Goal: Transaction & Acquisition: Subscribe to service/newsletter

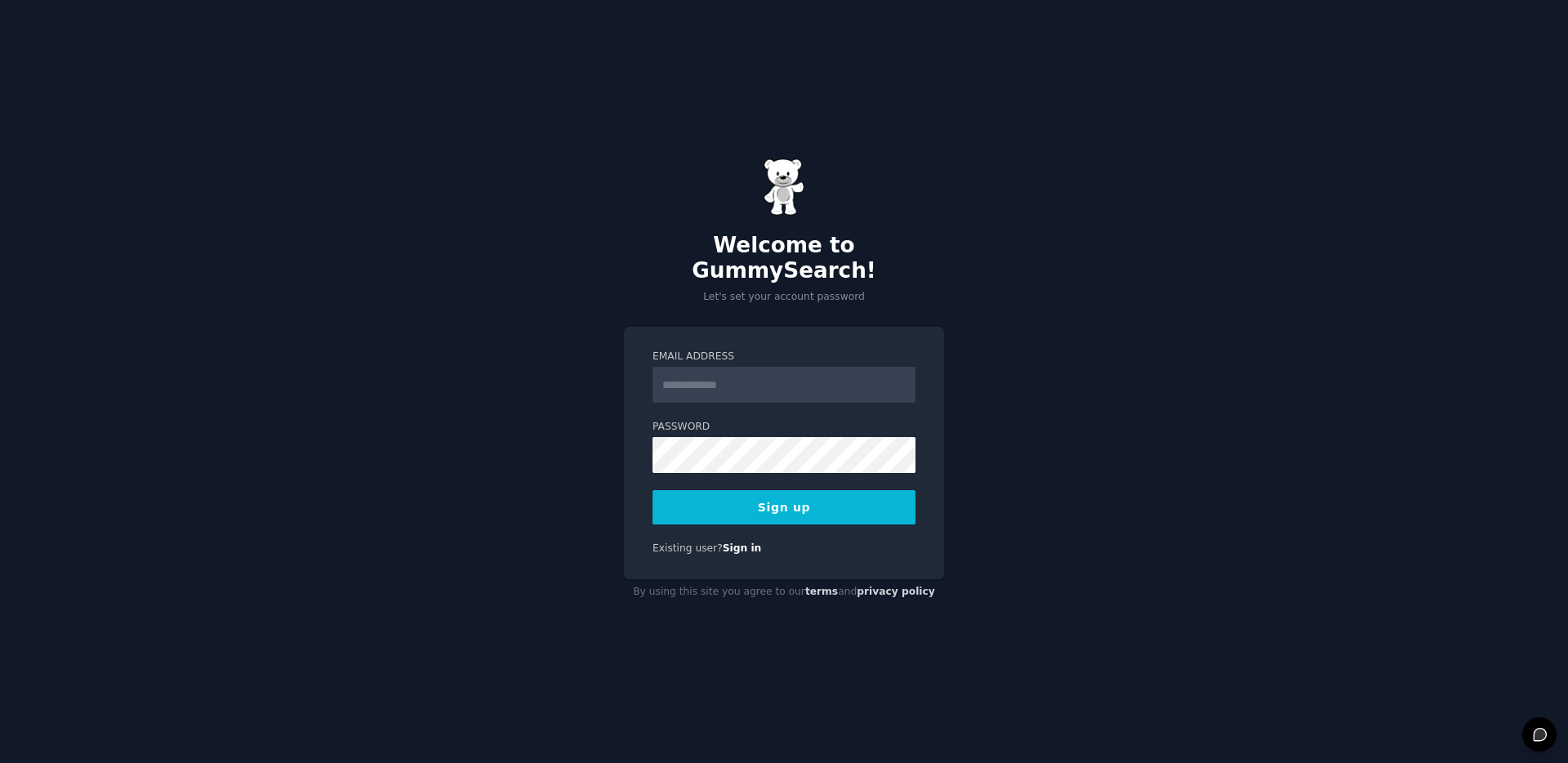
click at [802, 371] on input "Email Address" at bounding box center [784, 384] width 263 height 36
click at [579, 355] on div "Welcome to GummySearch! Let's set your account password Email Address Password …" at bounding box center [784, 382] width 1568 height 763
click at [740, 380] on input "Email Address" at bounding box center [784, 384] width 263 height 36
type input "**********"
click at [502, 448] on div "**********" at bounding box center [784, 382] width 1568 height 763
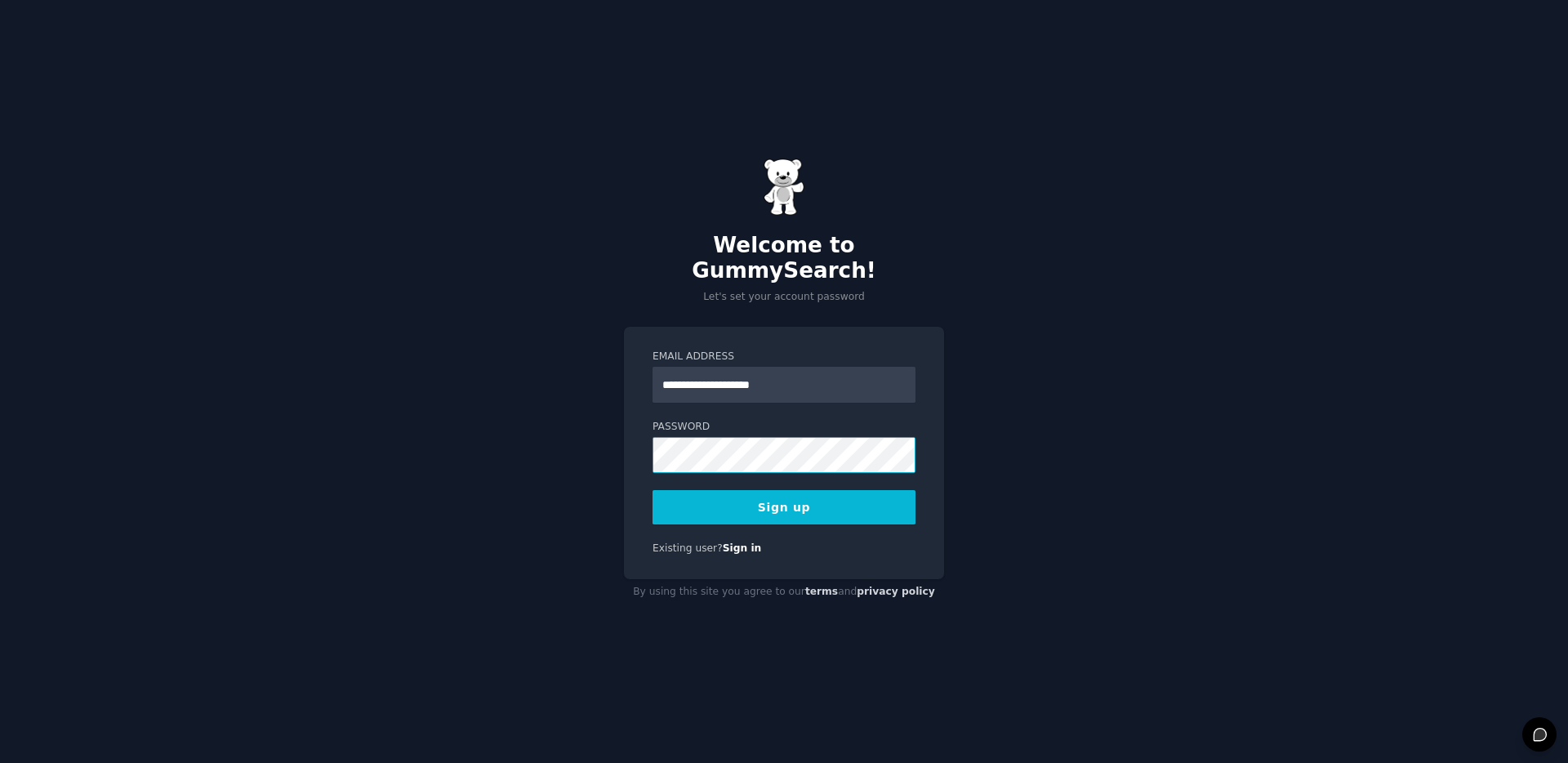
click at [530, 434] on div "**********" at bounding box center [784, 382] width 1568 height 763
click at [811, 504] on button "Sign up" at bounding box center [784, 507] width 263 height 34
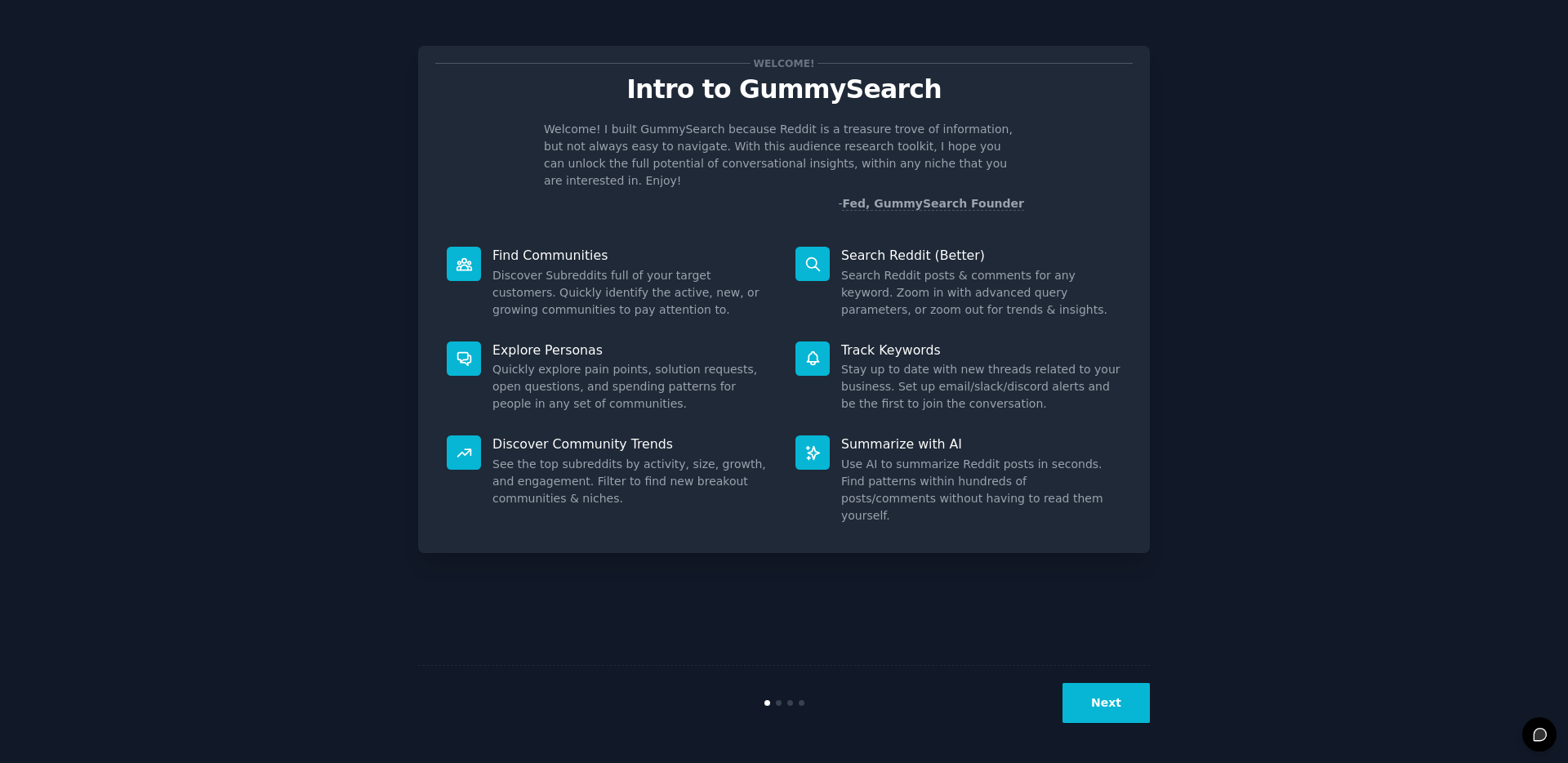
click at [1101, 711] on button "Next" at bounding box center [1107, 703] width 87 height 40
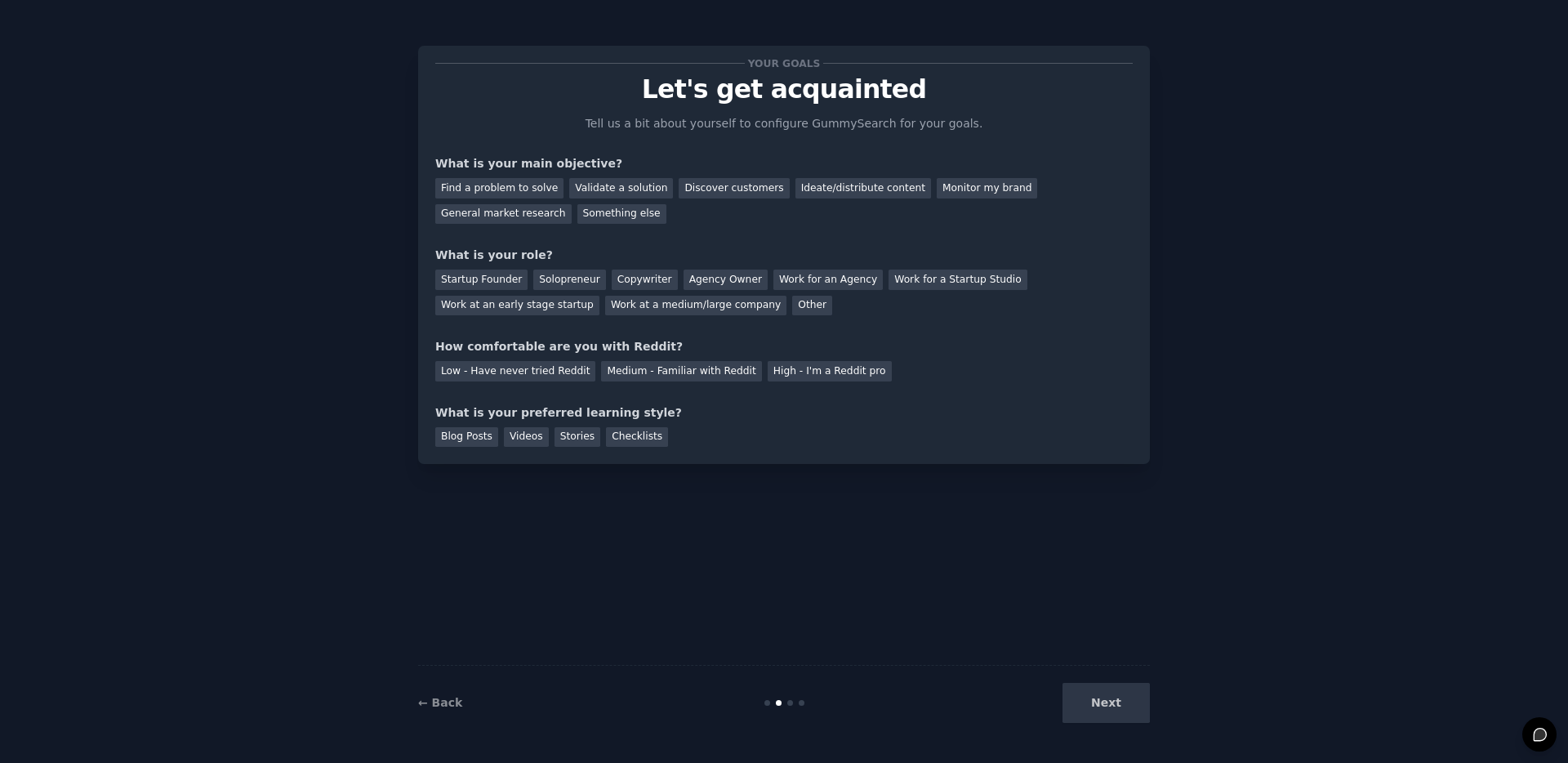
click at [1101, 711] on div "Next" at bounding box center [1028, 703] width 245 height 40
click at [529, 313] on div "Work at an early stage startup" at bounding box center [517, 306] width 164 height 20
click at [500, 285] on div "Startup Founder" at bounding box center [481, 280] width 92 height 20
click at [603, 195] on div "Validate a solution" at bounding box center [621, 188] width 103 height 20
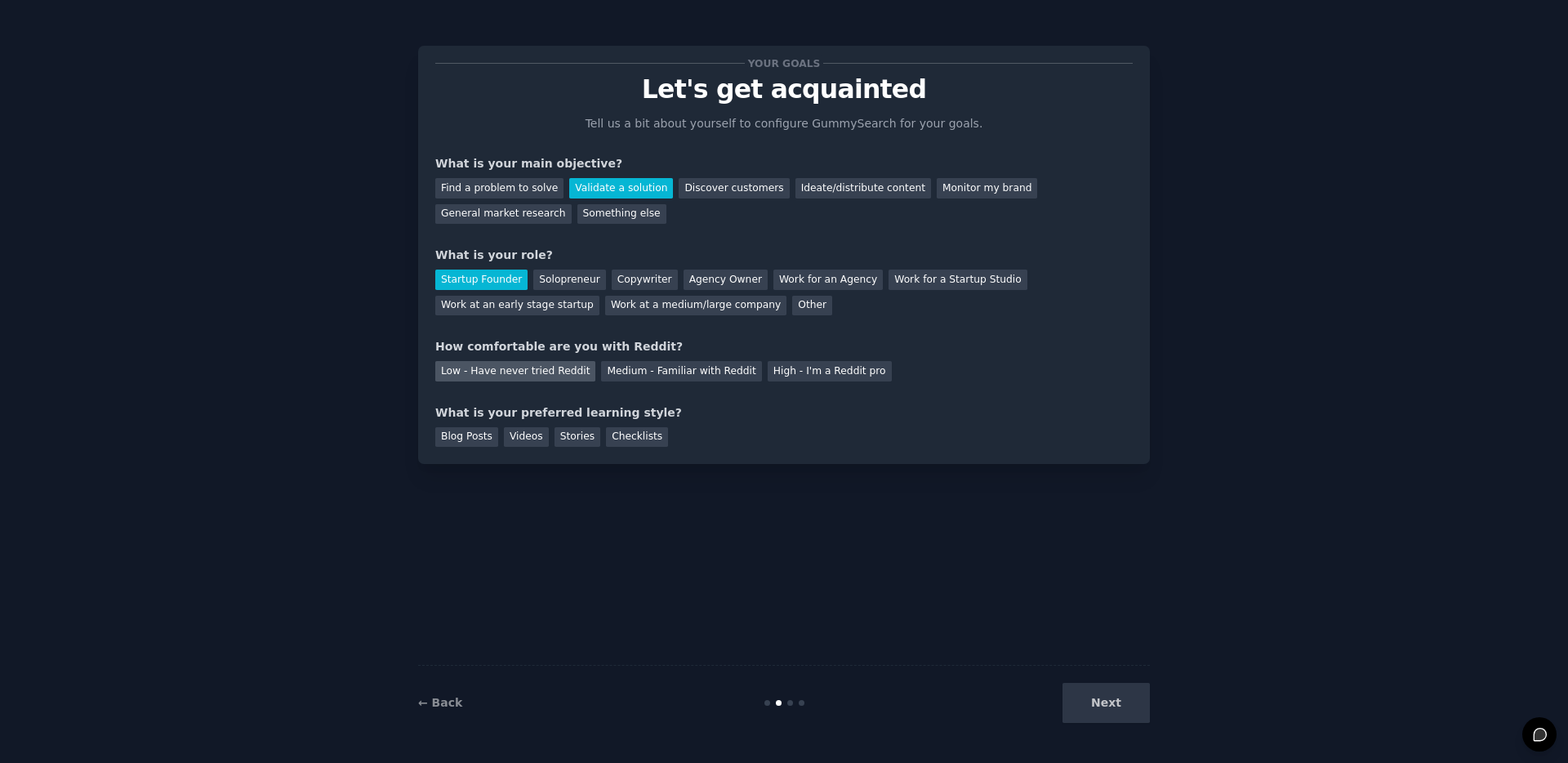
click at [537, 368] on div "Low - Have never tried Reddit" at bounding box center [515, 371] width 160 height 20
click at [531, 438] on div "Videos" at bounding box center [526, 437] width 45 height 20
click at [569, 438] on div "Stories" at bounding box center [577, 437] width 45 height 20
drag, startPoint x: 528, startPoint y: 437, endPoint x: 536, endPoint y: 439, distance: 8.2
click at [528, 437] on div "Videos" at bounding box center [526, 437] width 45 height 20
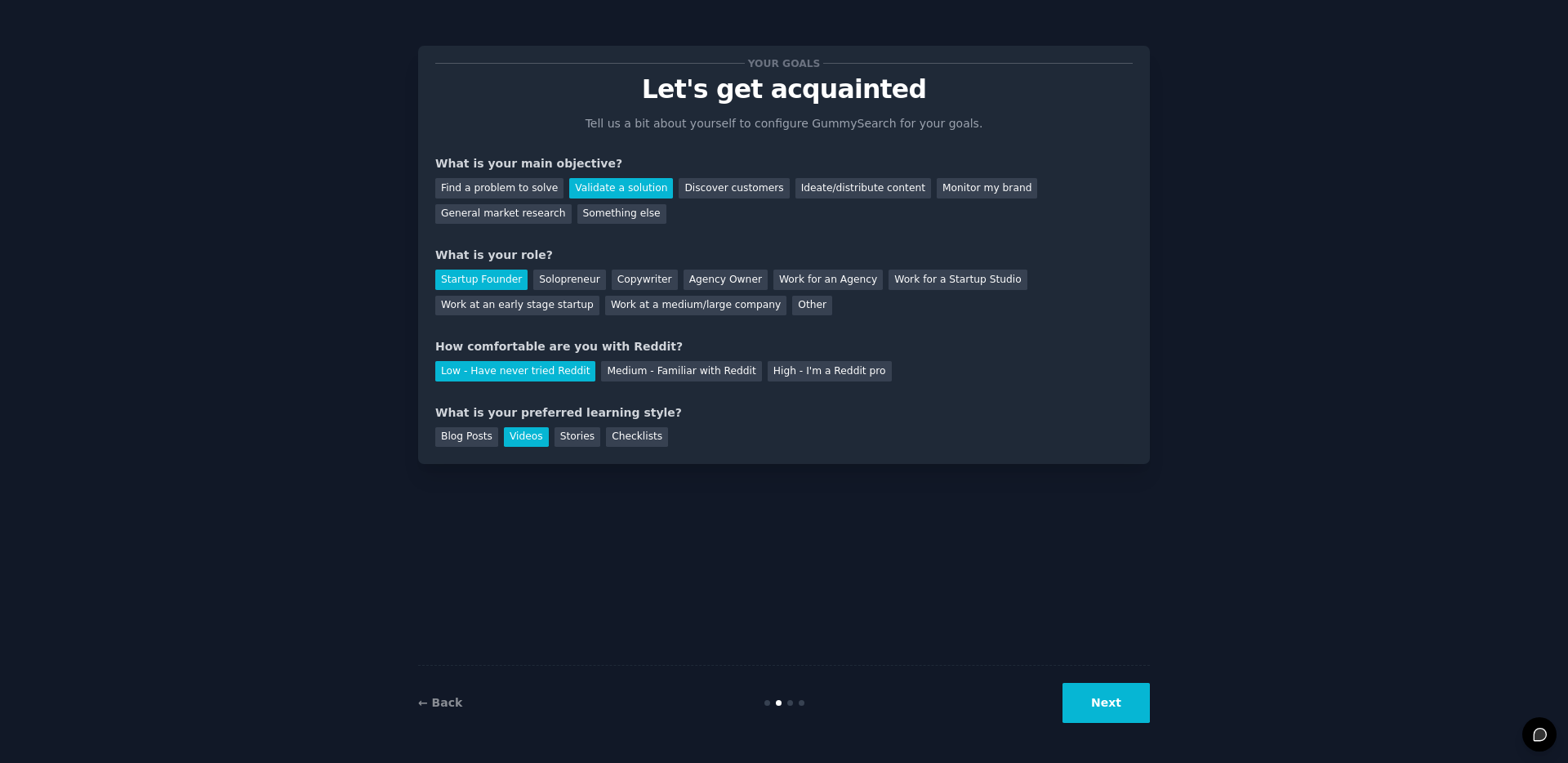
click at [1119, 713] on button "Next" at bounding box center [1107, 703] width 87 height 40
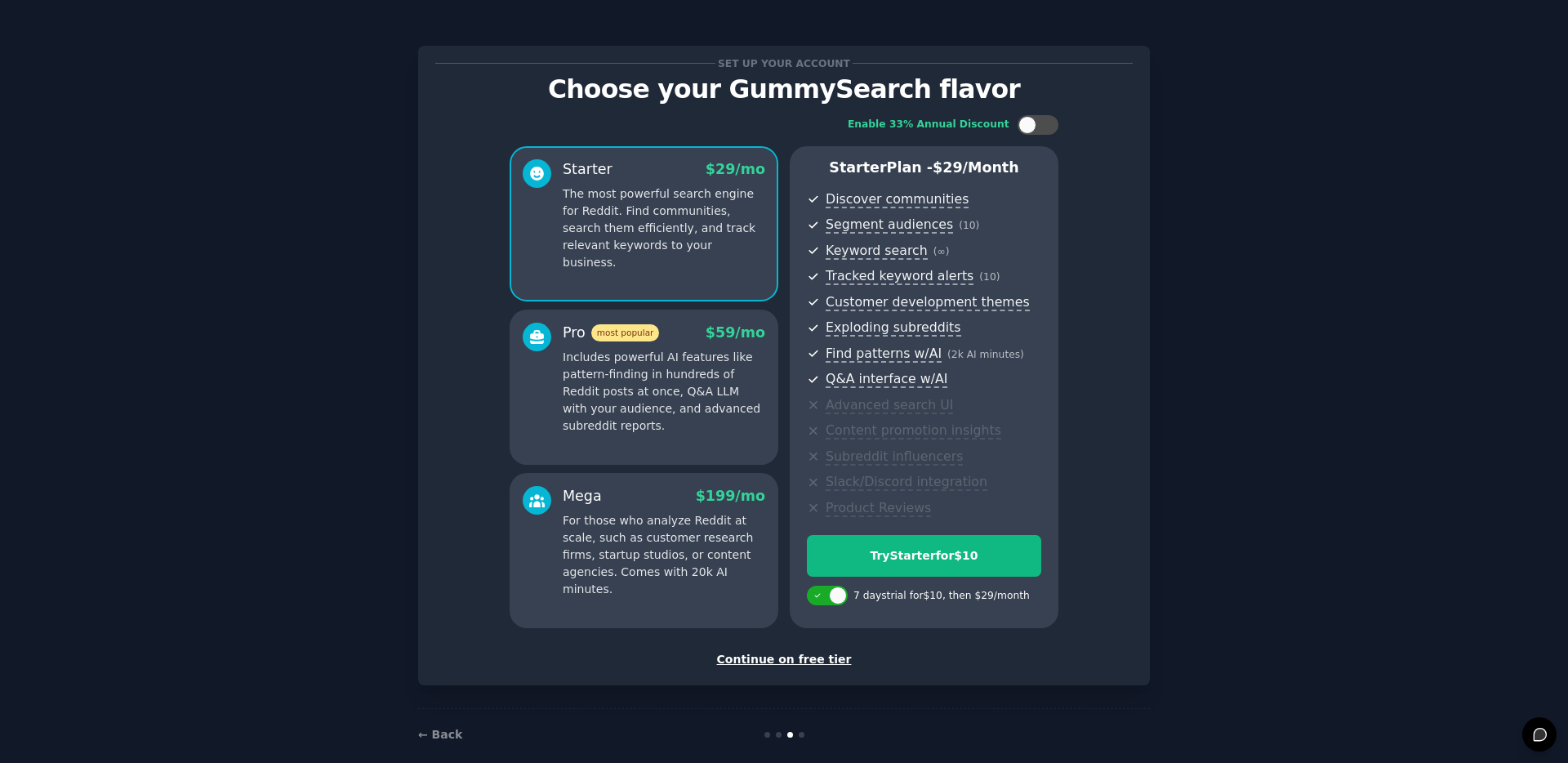
scroll to position [20, 0]
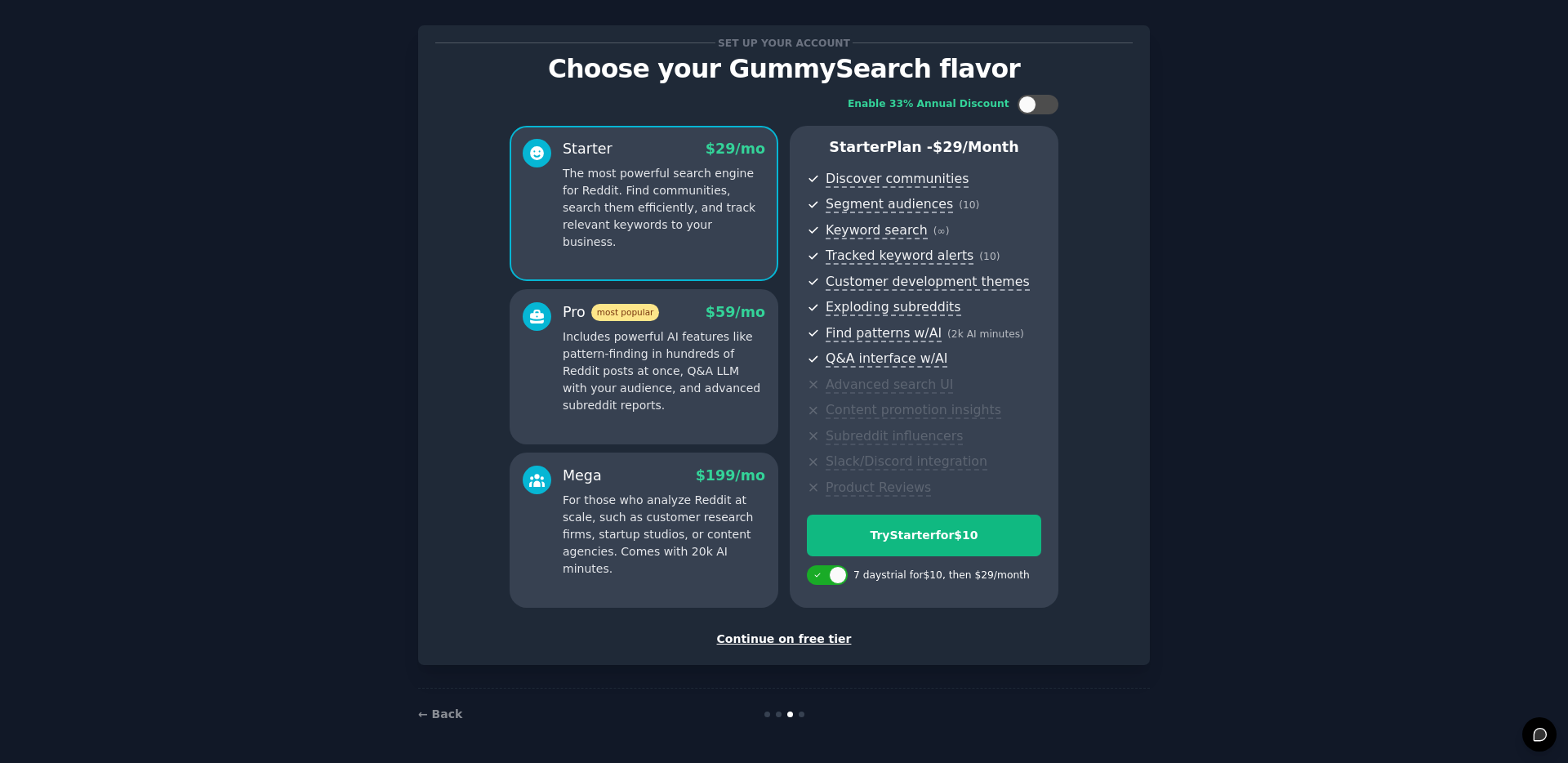
click at [789, 636] on div "Continue on free tier" at bounding box center [784, 639] width 697 height 17
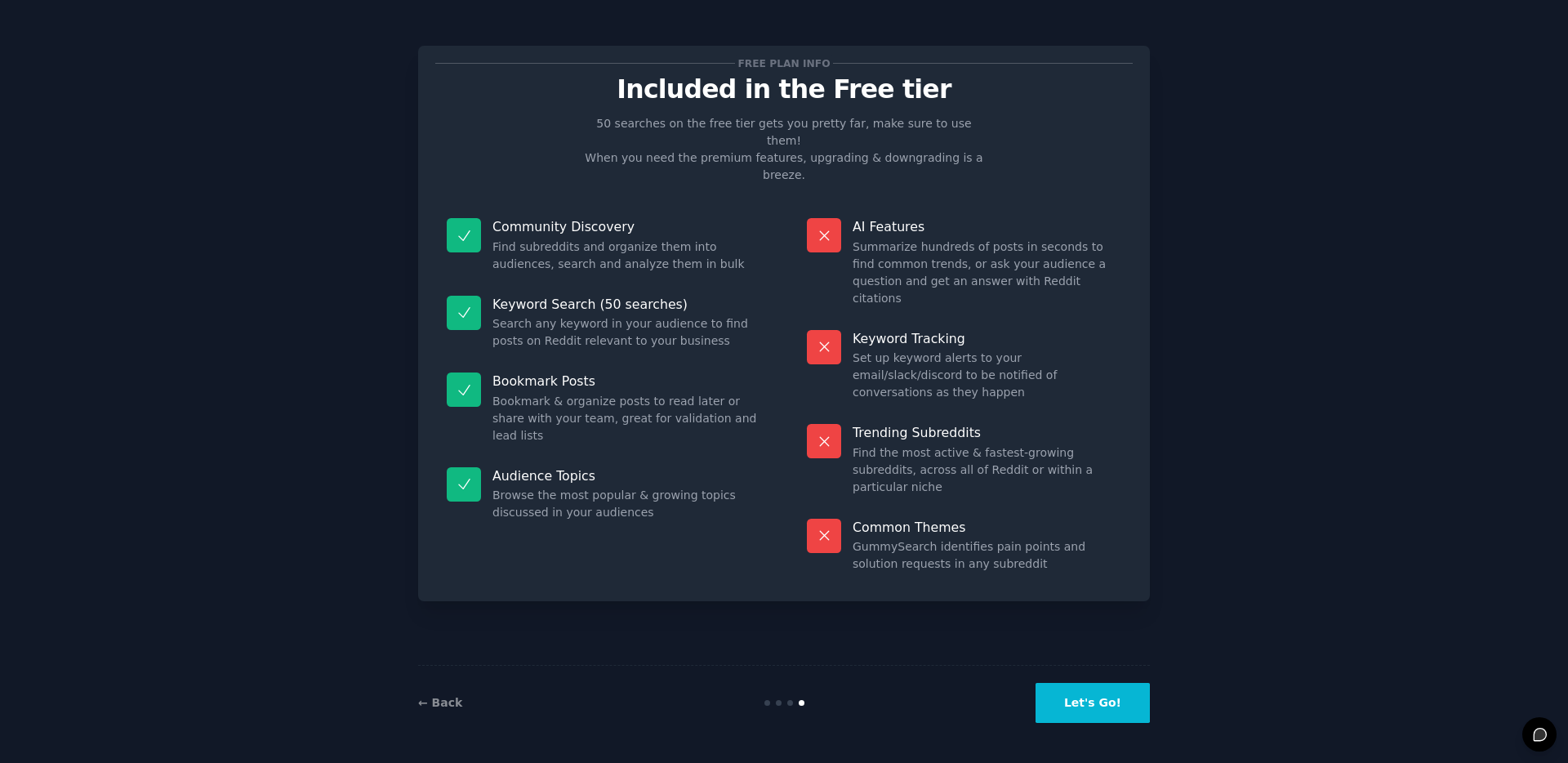
click at [1128, 711] on button "Let's Go!" at bounding box center [1093, 703] width 114 height 40
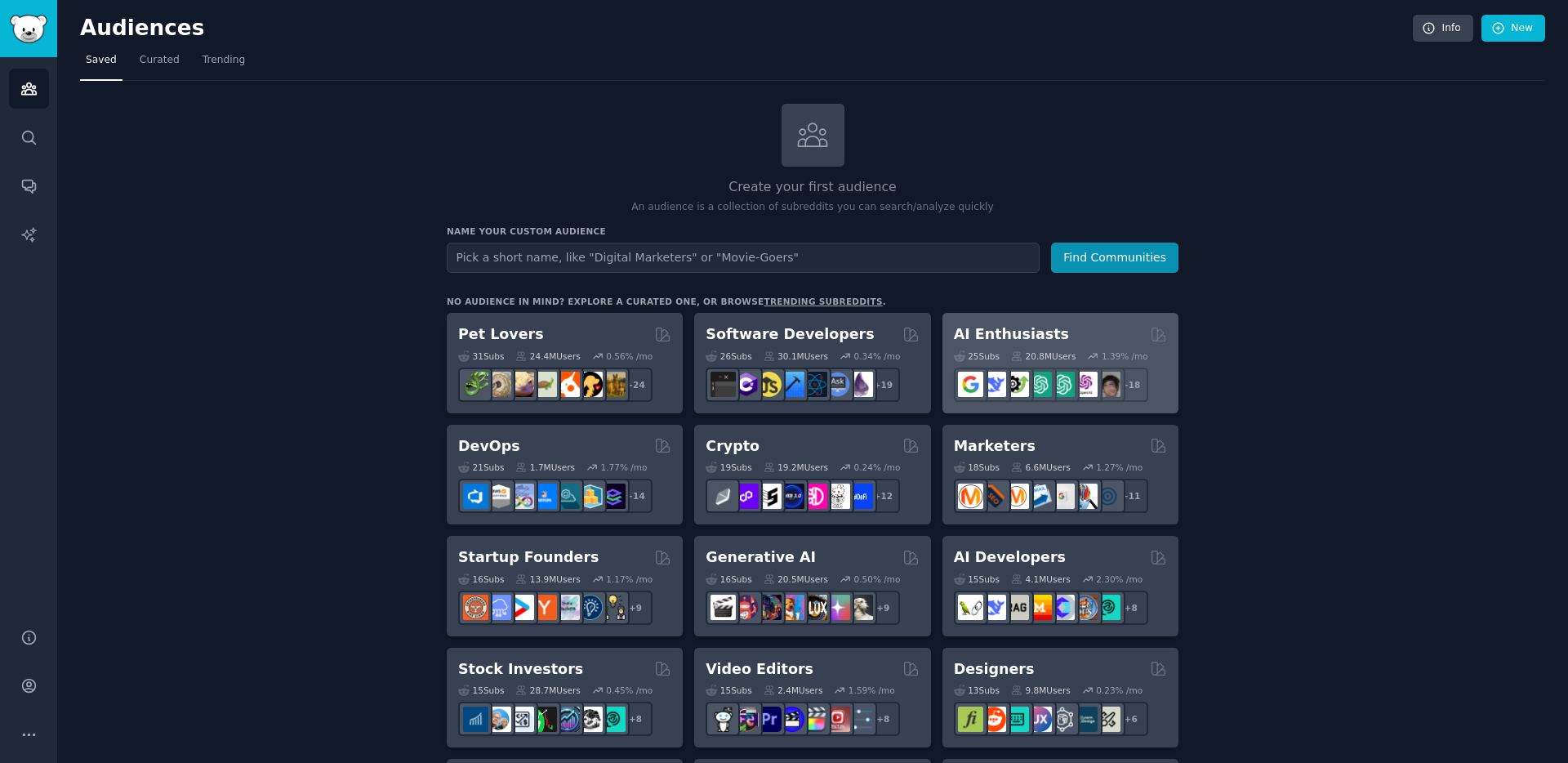
click at [1030, 329] on h2 "AI Enthusiasts" at bounding box center [1011, 334] width 115 height 20
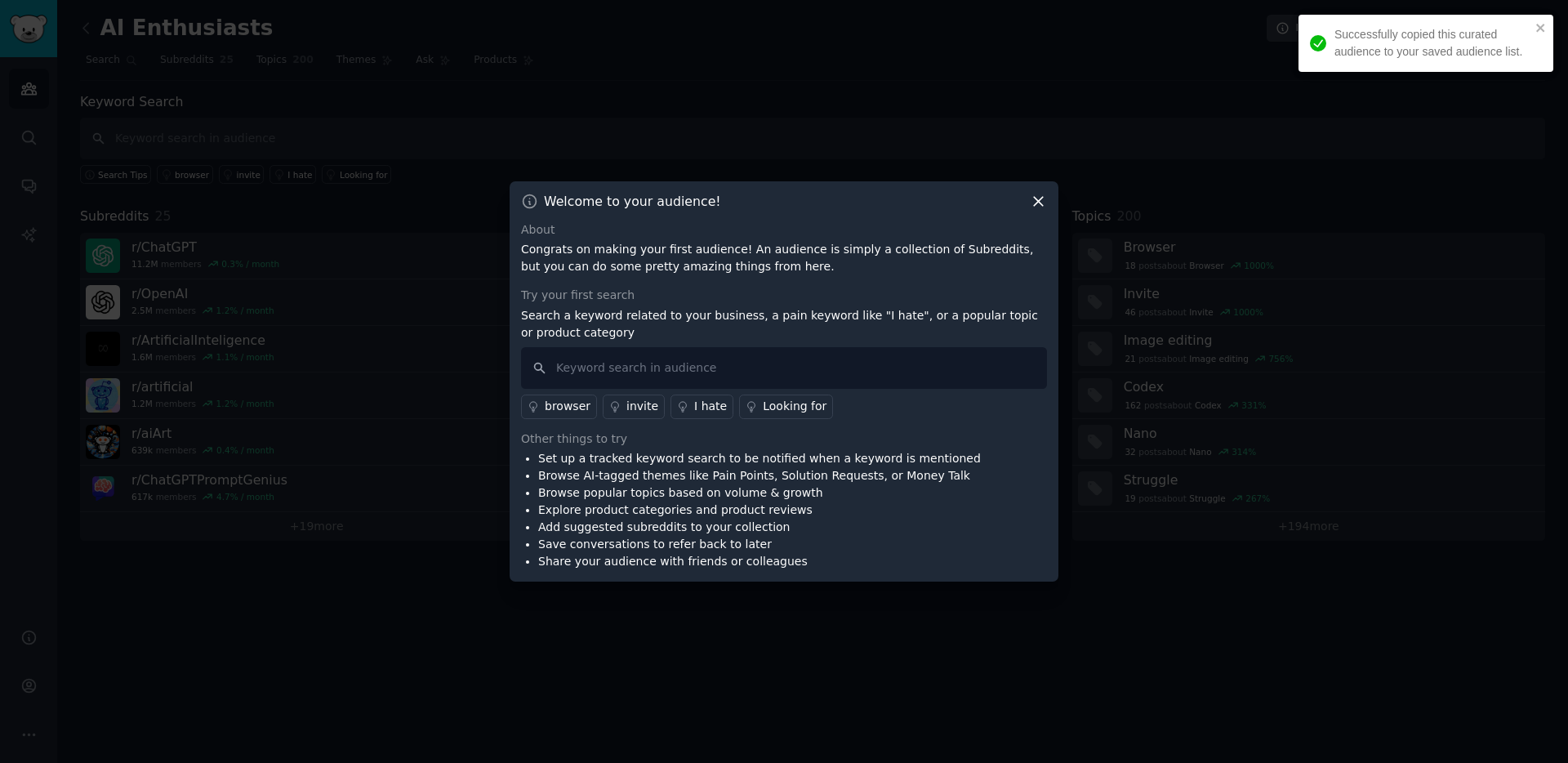
click at [1041, 205] on icon at bounding box center [1039, 201] width 17 height 17
